Goal: Task Accomplishment & Management: Manage account settings

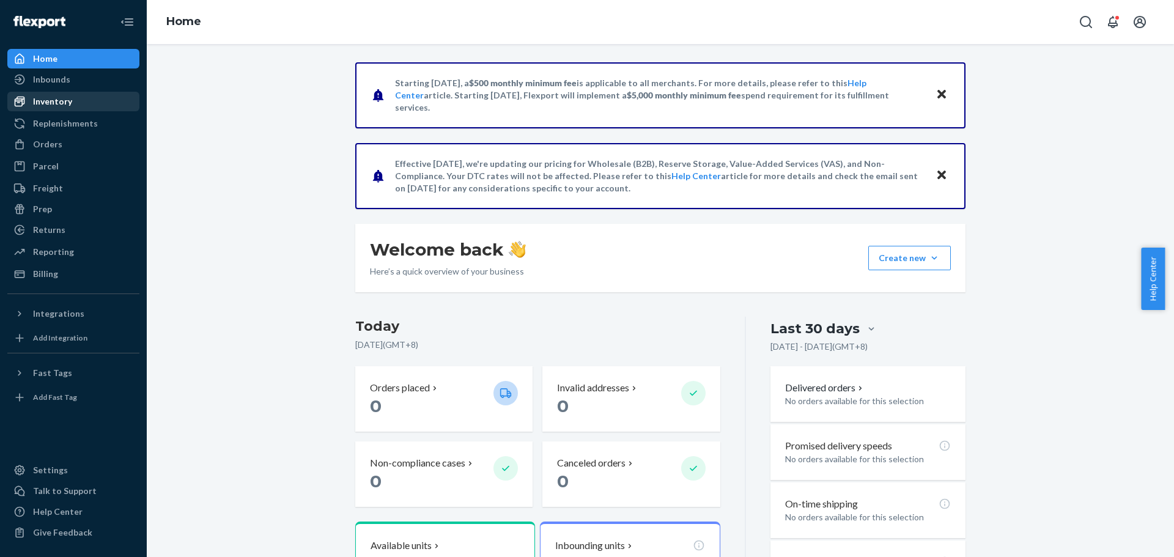
click at [73, 105] on div "Inventory" at bounding box center [74, 101] width 130 height 17
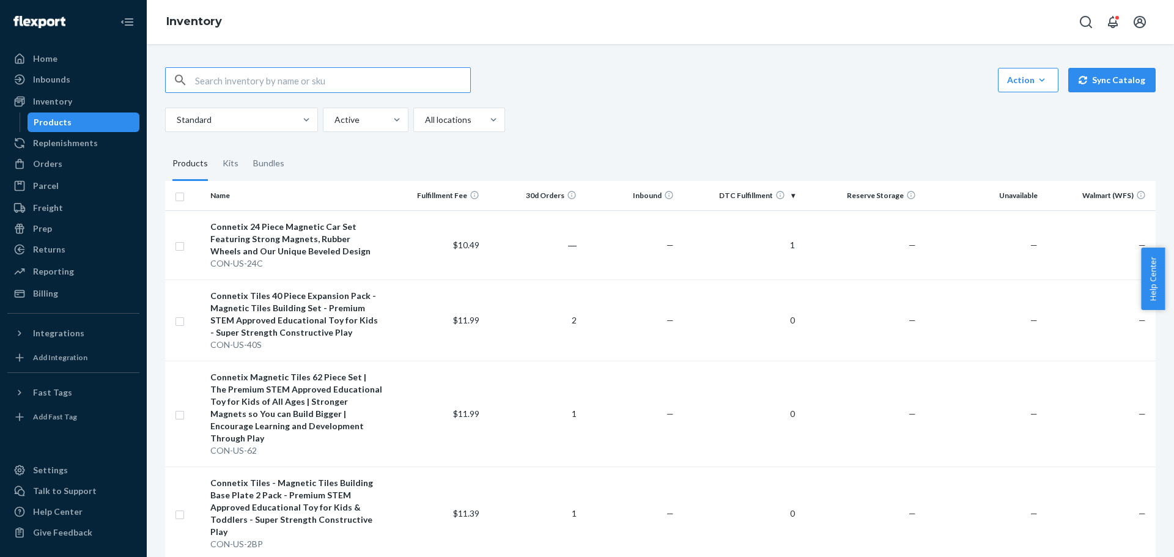
click at [757, 195] on th "DTC Fulfillment" at bounding box center [739, 195] width 121 height 29
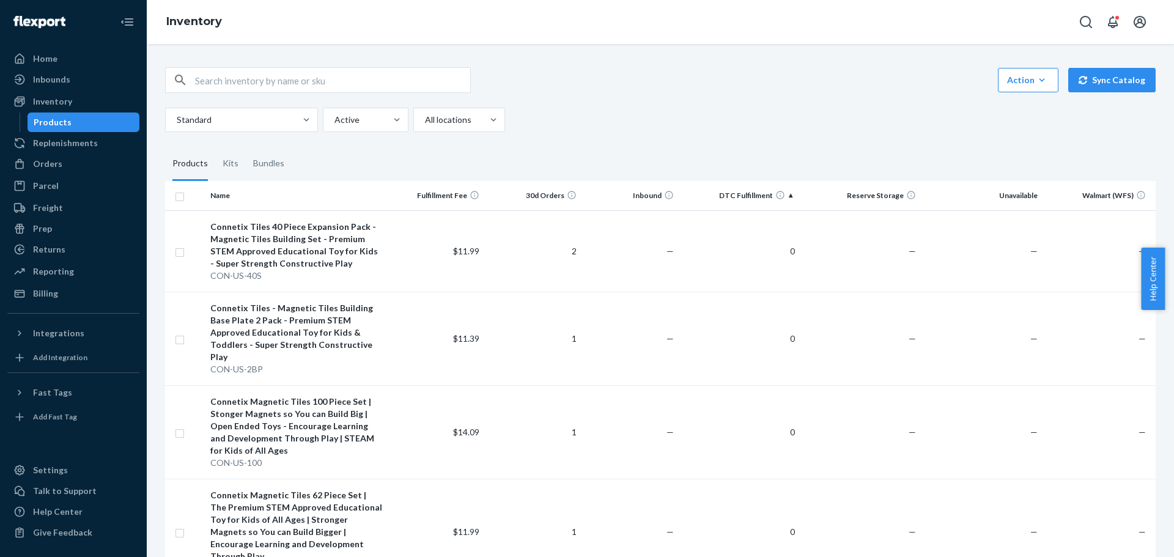
click at [757, 195] on th "DTC Fulfillment" at bounding box center [739, 195] width 121 height 29
